Goal: Task Accomplishment & Management: Manage account settings

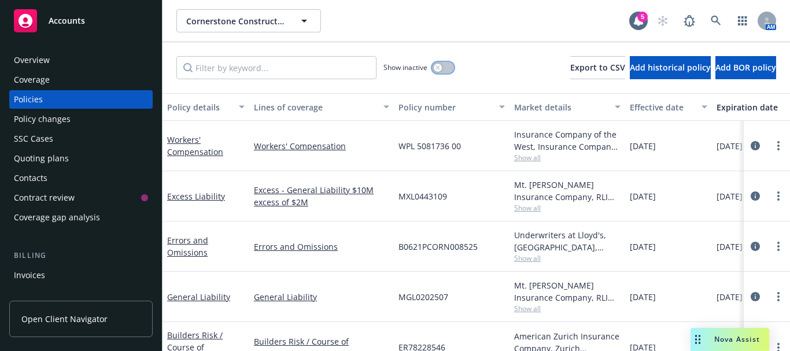
click at [444, 65] on button "button" at bounding box center [443, 68] width 22 height 12
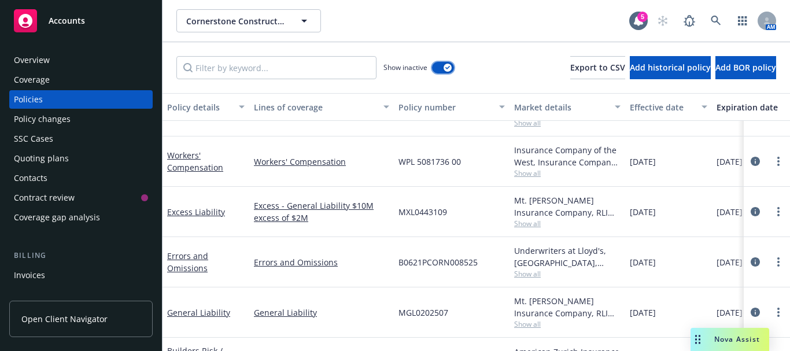
scroll to position [1840, 0]
